Goal: Transaction & Acquisition: Obtain resource

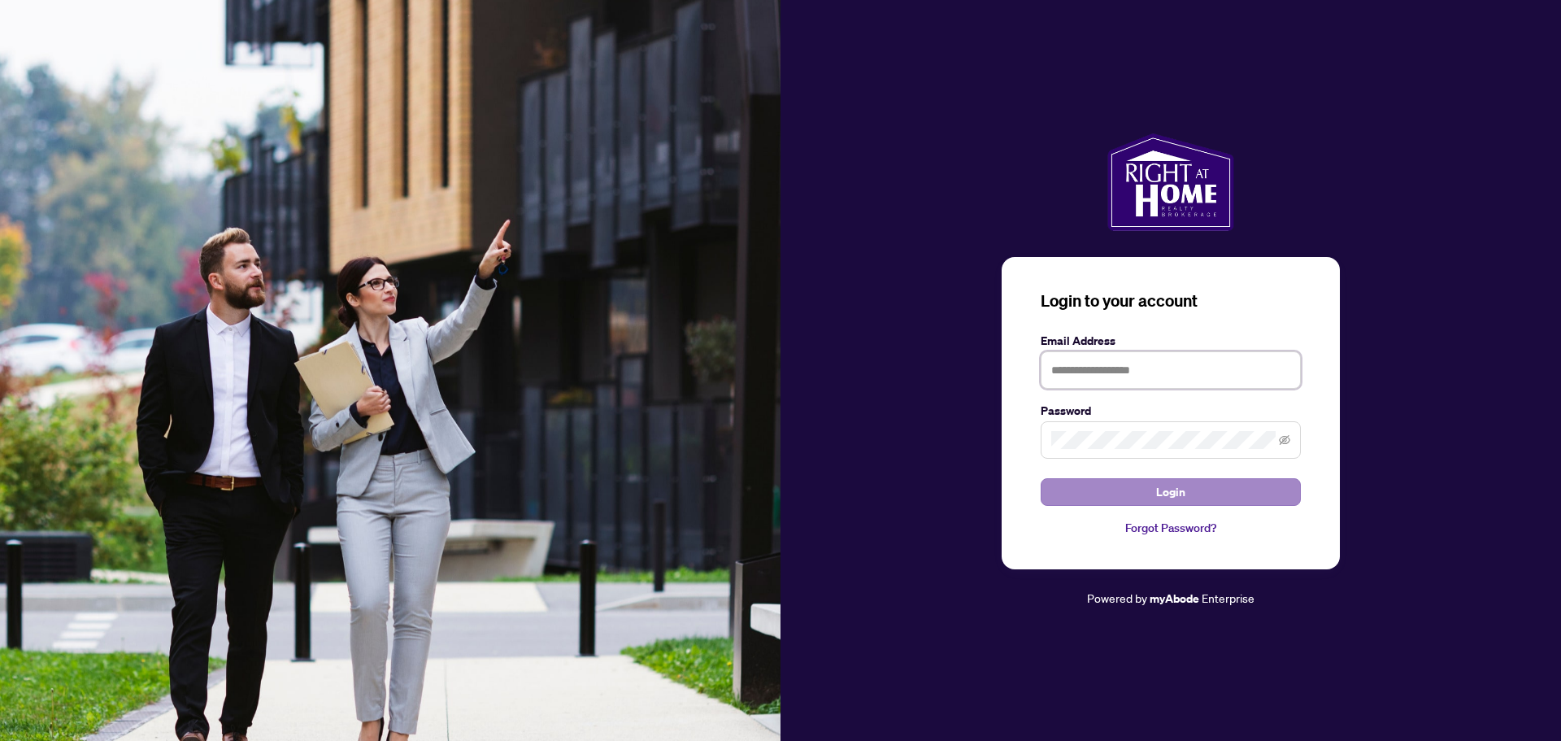
type input "**********"
drag, startPoint x: 1137, startPoint y: 494, endPoint x: 1129, endPoint y: 488, distance: 10.4
click at [1137, 495] on button "Login" at bounding box center [1171, 492] width 260 height 28
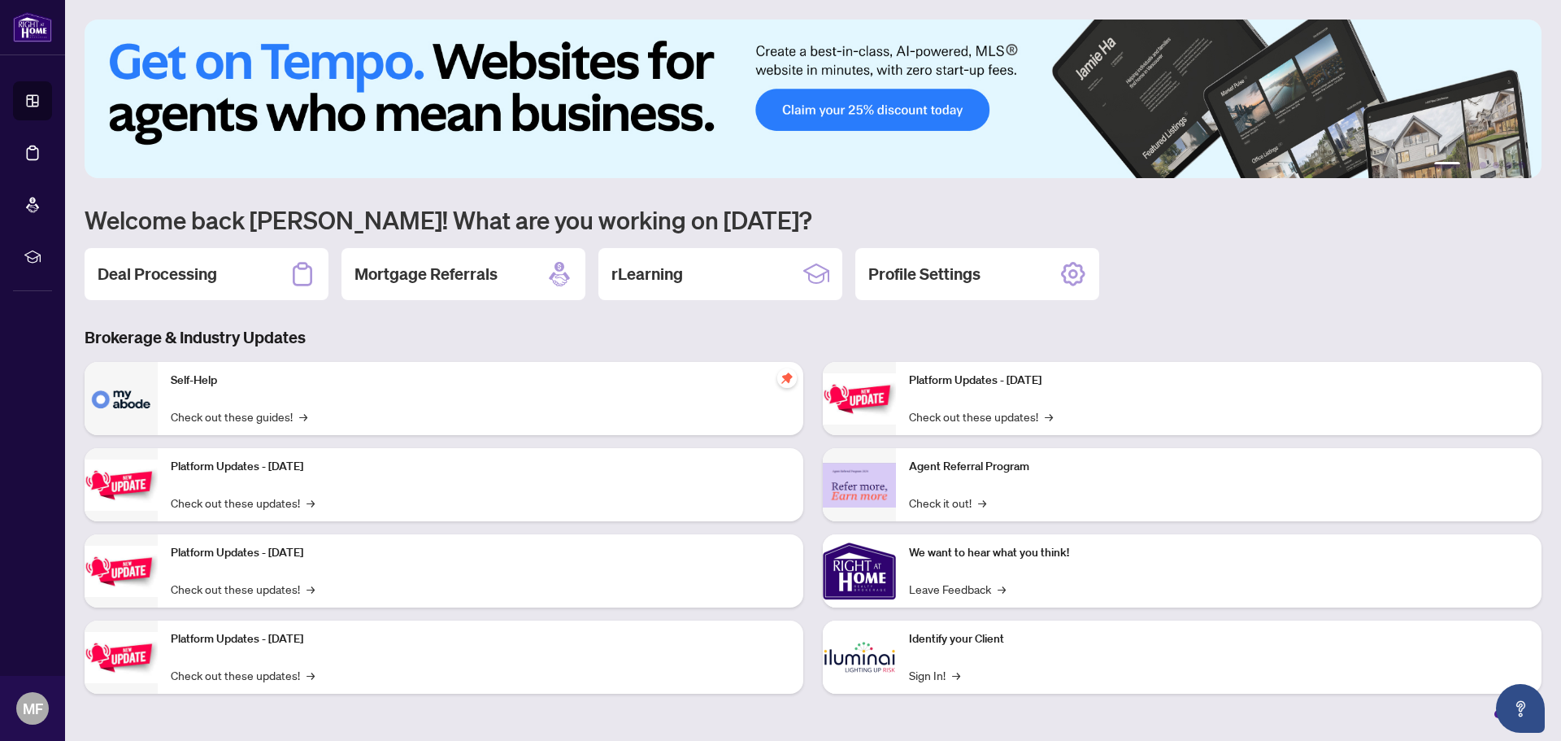
click at [138, 269] on h2 "Deal Processing" at bounding box center [158, 274] width 120 height 23
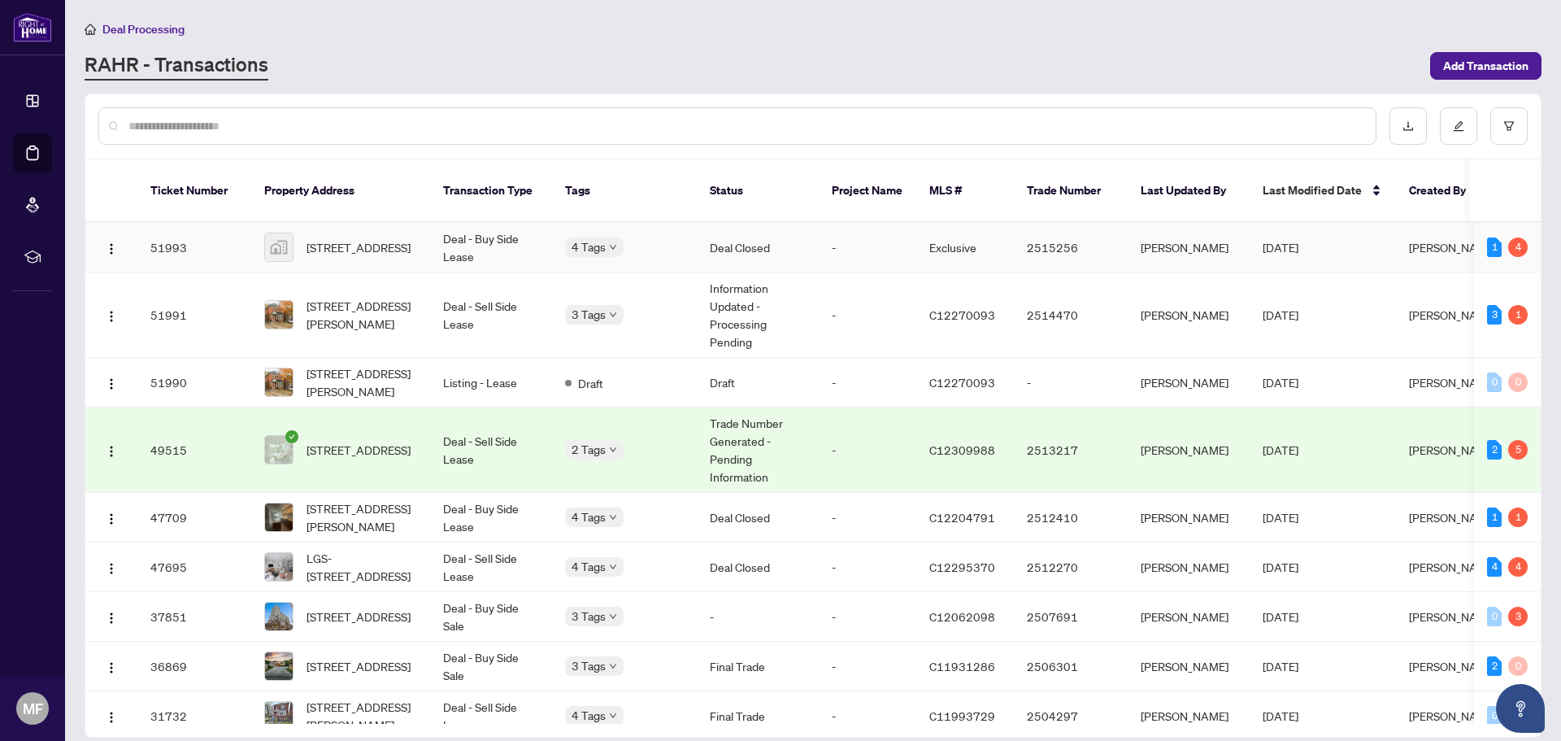
click at [1409, 240] on span "[PERSON_NAME]" at bounding box center [1453, 247] width 88 height 15
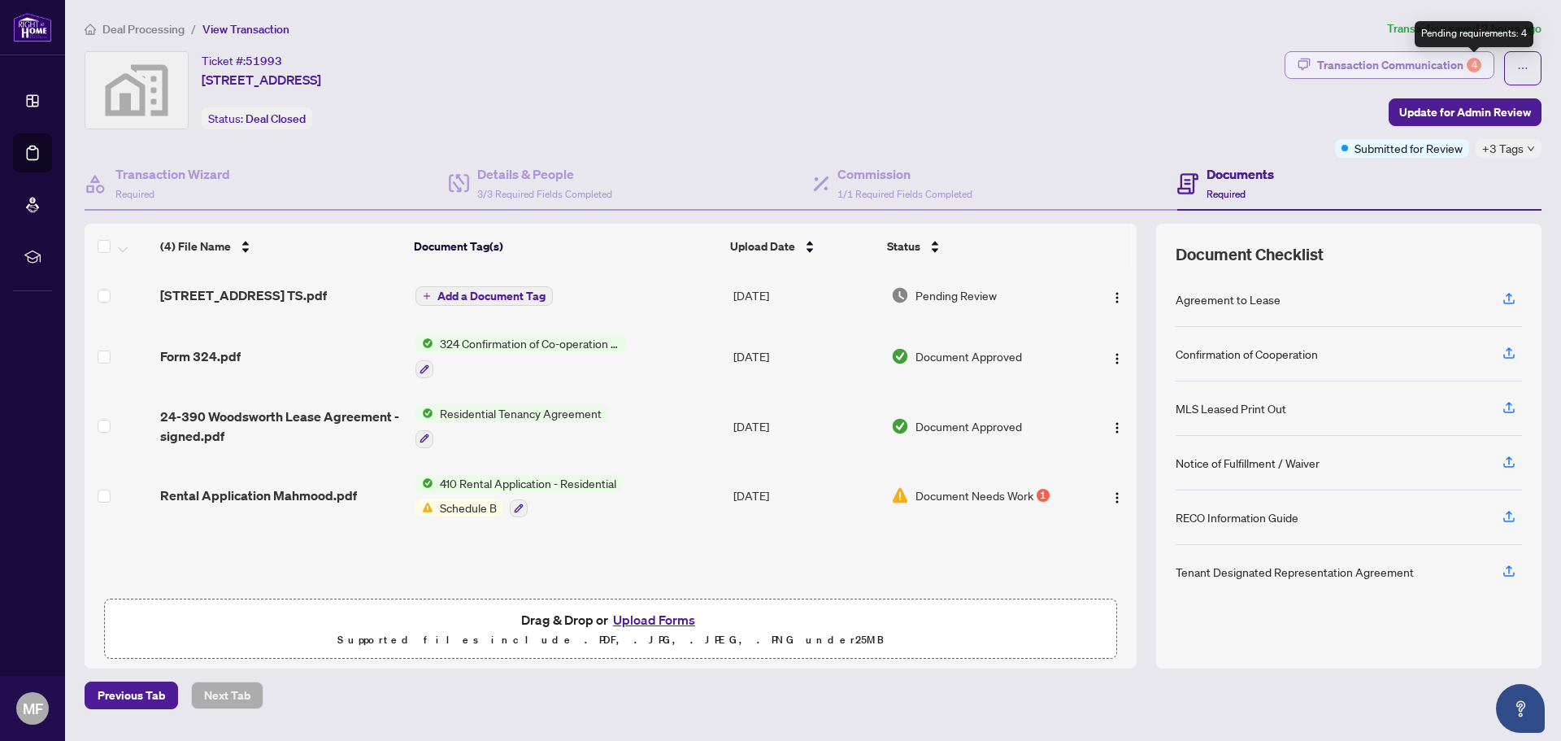
click at [1471, 63] on div "4" at bounding box center [1474, 65] width 15 height 15
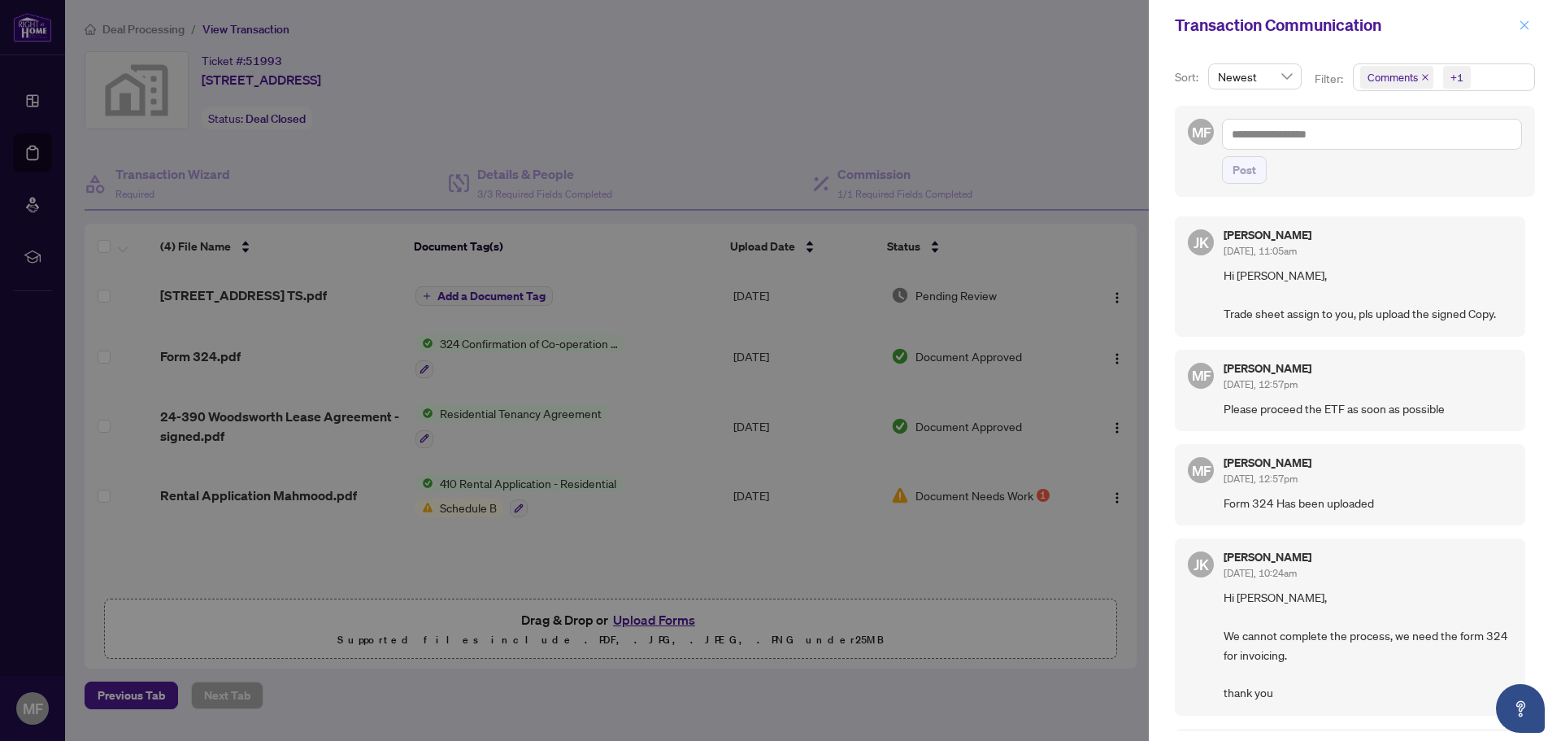
click at [1523, 25] on icon "close" at bounding box center [1524, 24] width 9 height 9
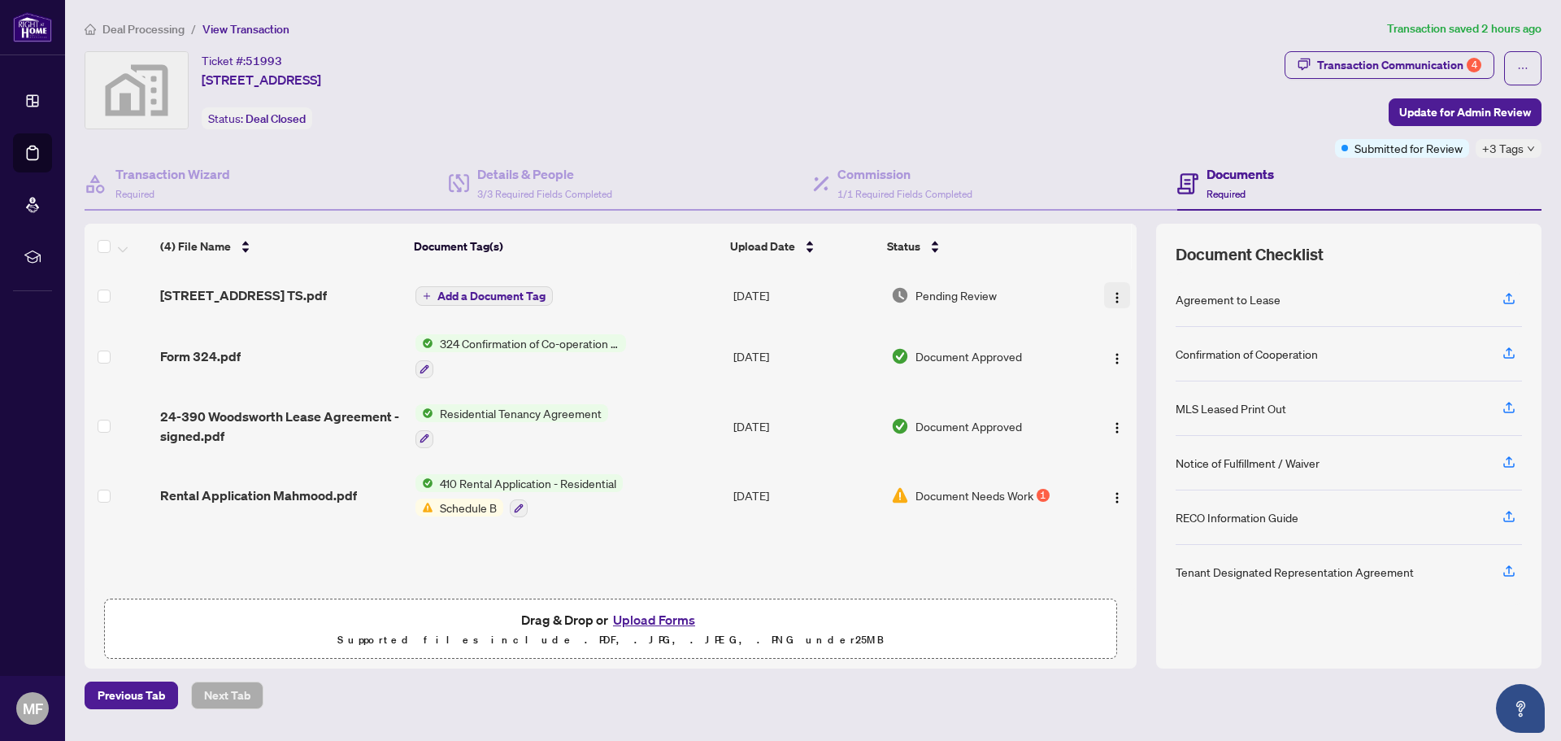
click at [1104, 295] on button "button" at bounding box center [1117, 295] width 26 height 26
click at [1174, 382] on span "Download" at bounding box center [1189, 378] width 155 height 18
